Goal: Task Accomplishment & Management: Manage account settings

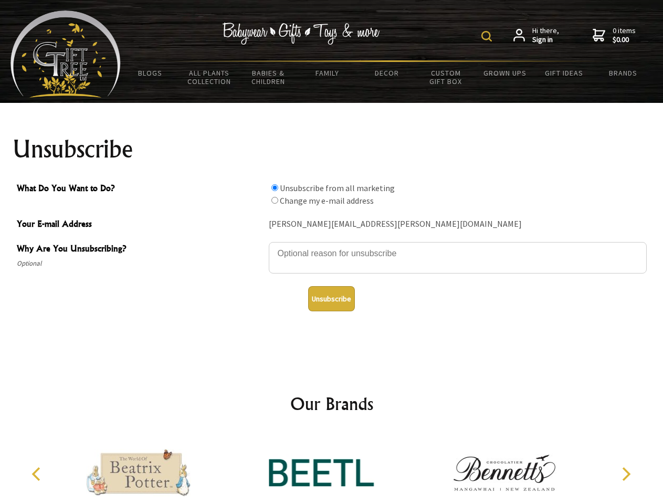
click at [488, 36] on img at bounding box center [487, 36] width 11 height 11
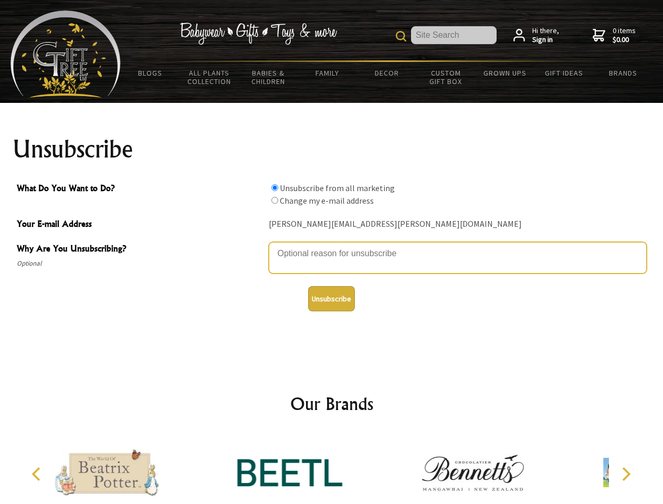
click at [332, 246] on textarea "Why Are You Unsubscribing?" at bounding box center [458, 258] width 378 height 32
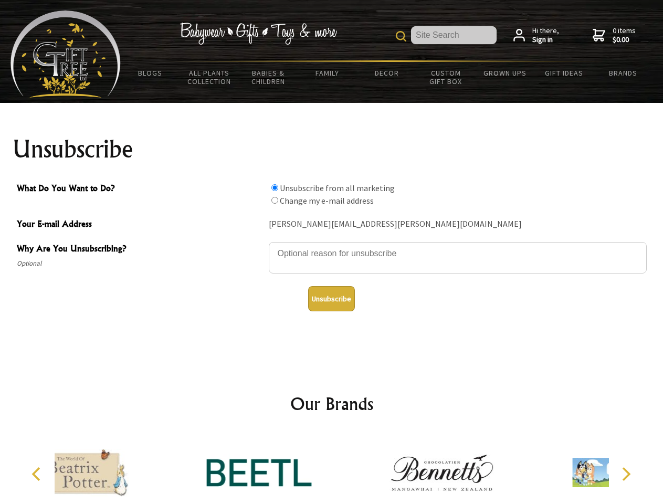
click at [275, 187] on input "What Do You Want to Do?" at bounding box center [274, 187] width 7 height 7
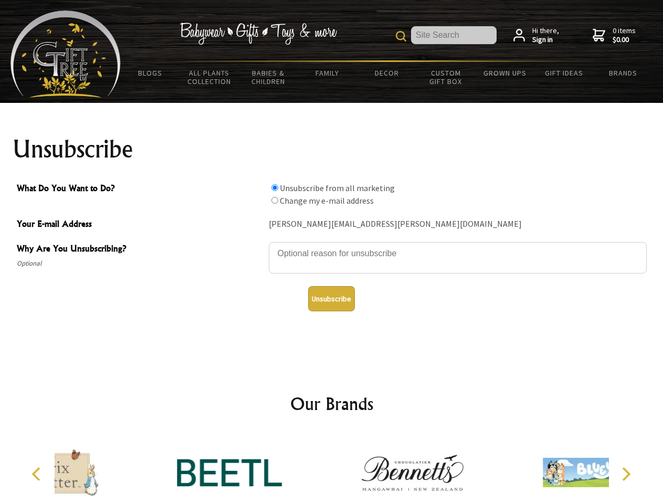
click at [275, 200] on input "What Do You Want to Do?" at bounding box center [274, 200] width 7 height 7
radio input "true"
click at [331, 299] on button "Unsubscribe" at bounding box center [331, 298] width 47 height 25
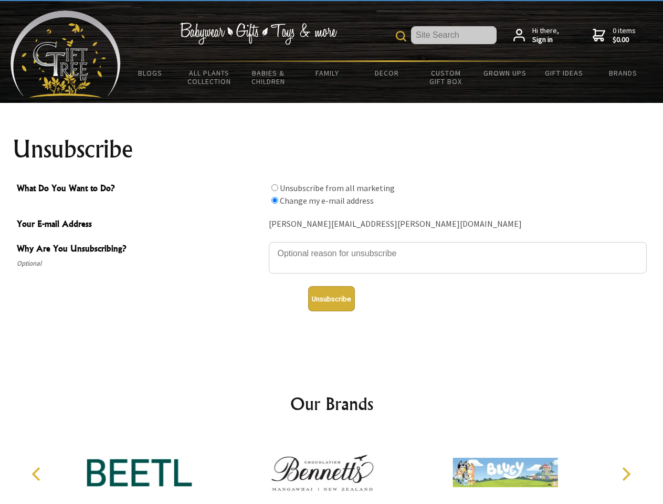
click at [38, 474] on icon "Previous" at bounding box center [37, 474] width 14 height 14
click at [626, 474] on icon "Next" at bounding box center [626, 474] width 14 height 14
